Goal: Use online tool/utility: Use online tool/utility

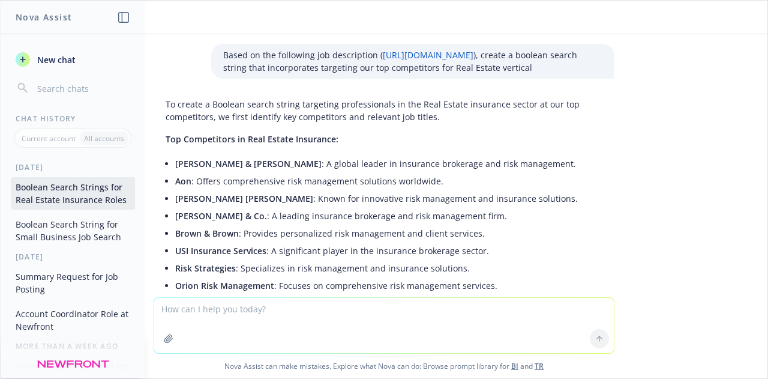
scroll to position [5470, 0]
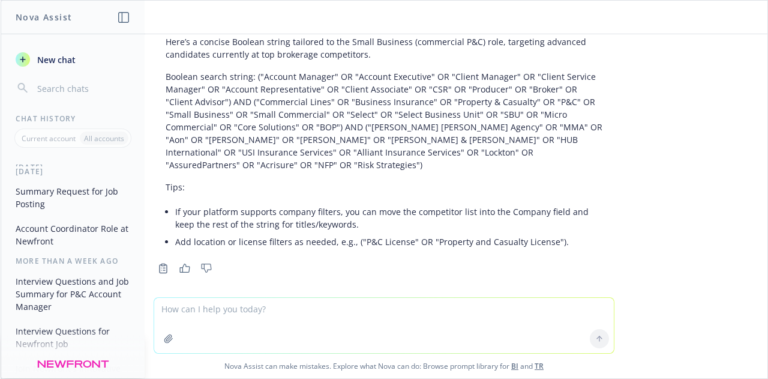
click at [284, 304] on textarea at bounding box center [384, 325] width 460 height 55
paste textarea "[URL][DOMAIN_NAME]"
type textarea "Create a Boolean Search string for this role:[URL][DOMAIN_NAME]"
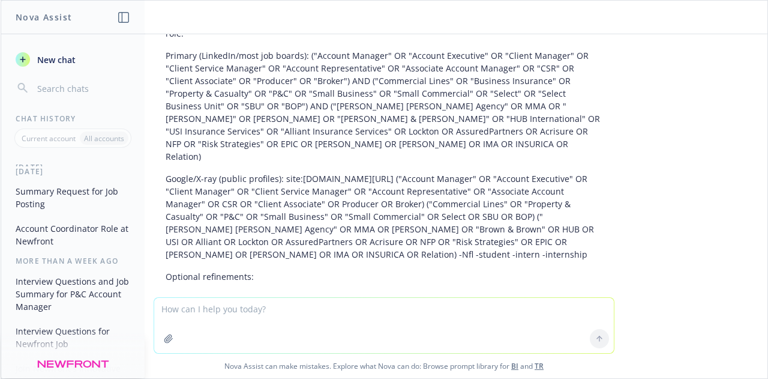
scroll to position [5905, 0]
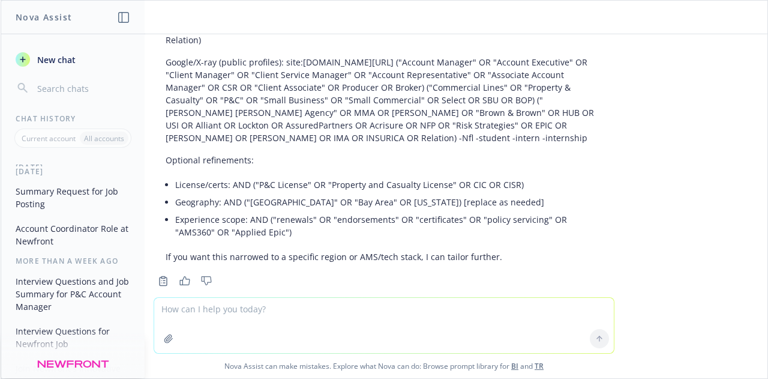
click at [243, 327] on textarea at bounding box center [384, 325] width 460 height 55
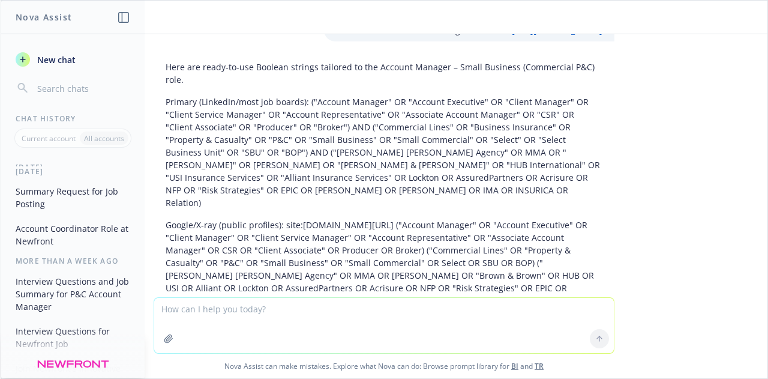
scroll to position [5741, 0]
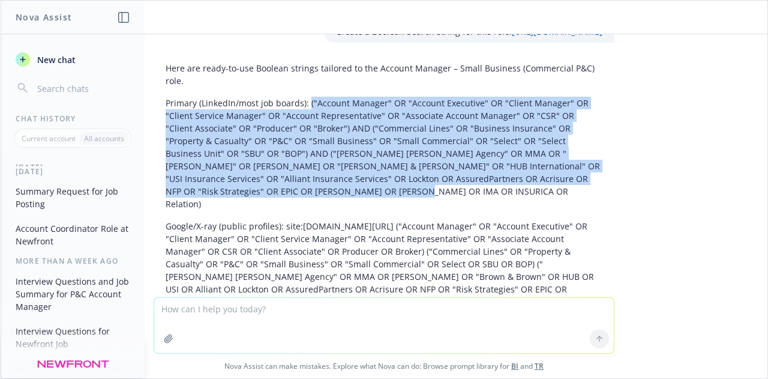
drag, startPoint x: 269, startPoint y: 172, endPoint x: 298, endPoint y: 83, distance: 93.0
click at [298, 97] on p "Primary (LinkedIn/most job boards): ("Account Manager" OR "Account Executive" O…" at bounding box center [384, 153] width 437 height 113
copy p "("Account Manager" OR "Account Executive" OR "Client Manager" OR "Client Servic…"
